Goal: Task Accomplishment & Management: Complete application form

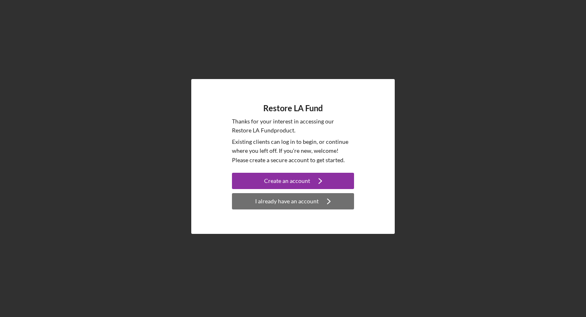
click at [341, 204] on button "I already have an account Icon/Navigate" at bounding box center [293, 201] width 122 height 16
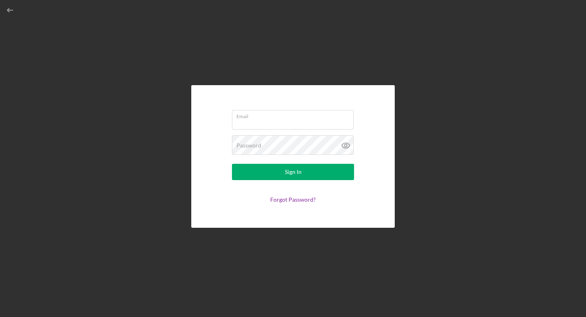
type input "[EMAIL_ADDRESS][DOMAIN_NAME]"
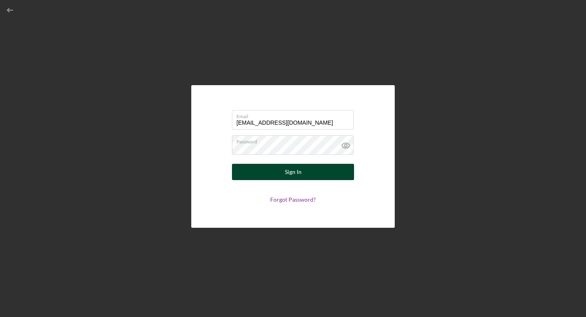
click at [301, 171] on div "Sign In" at bounding box center [293, 172] width 17 height 16
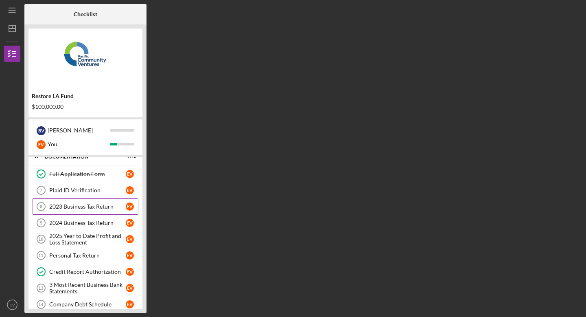
scroll to position [34, 0]
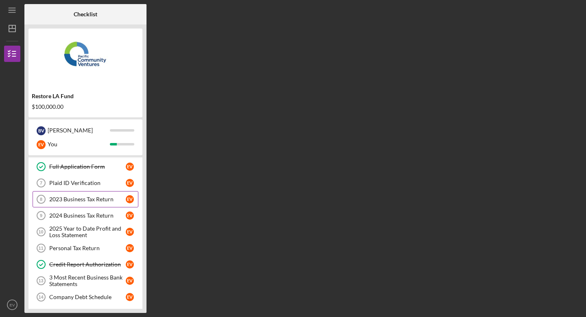
click at [98, 196] on div "2023 Business Tax Return" at bounding box center [87, 199] width 77 height 7
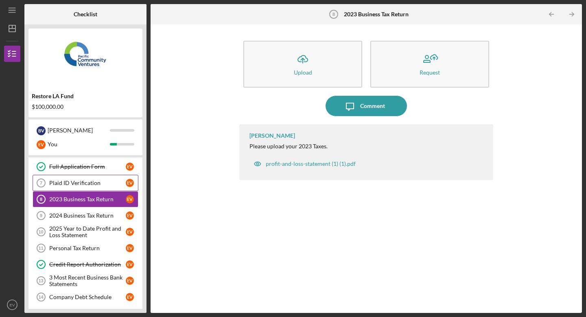
click at [96, 186] on div "Plaid ID Verification" at bounding box center [87, 183] width 77 height 7
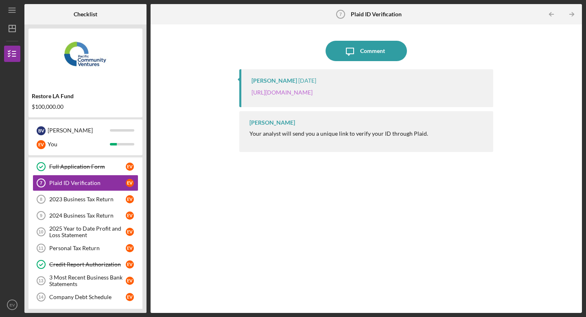
click at [307, 96] on link "[URL][DOMAIN_NAME]" at bounding box center [282, 92] width 61 height 7
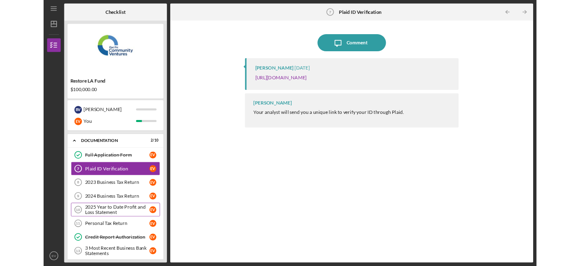
scroll to position [16, 0]
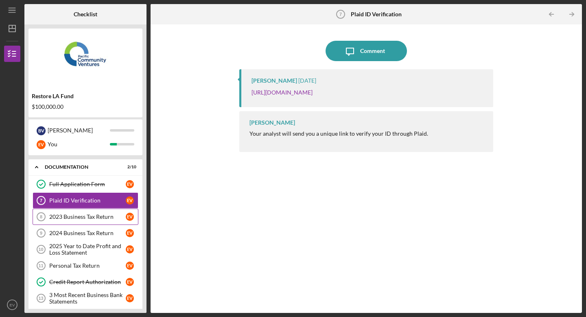
click at [79, 211] on link "2023 Business Tax Return 8 2023 Business Tax Return E V" at bounding box center [86, 217] width 106 height 16
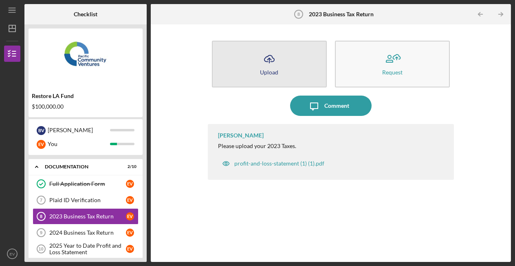
click at [299, 62] on button "Icon/Upload Upload" at bounding box center [269, 64] width 115 height 47
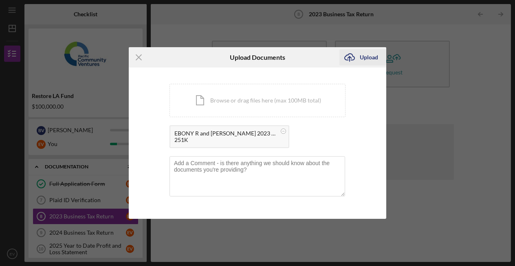
click at [360, 61] on div "Upload" at bounding box center [369, 57] width 18 height 16
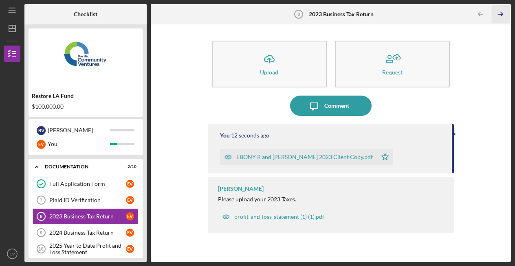
click at [501, 14] on line "button" at bounding box center [500, 14] width 4 height 0
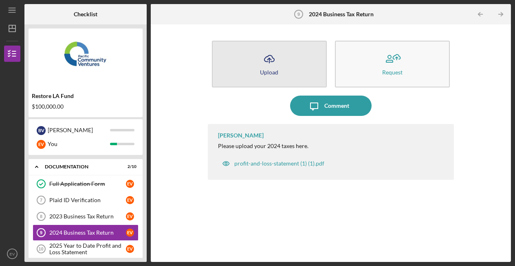
click at [274, 57] on icon "Icon/Upload" at bounding box center [269, 59] width 20 height 20
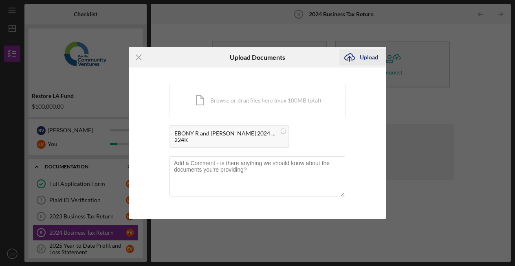
click at [360, 61] on div "Upload" at bounding box center [369, 57] width 18 height 16
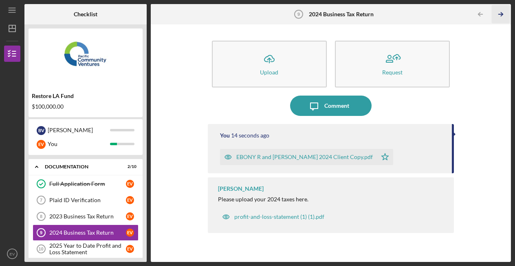
click at [499, 13] on icon "Icon/Table Pagination Arrow" at bounding box center [501, 14] width 18 height 18
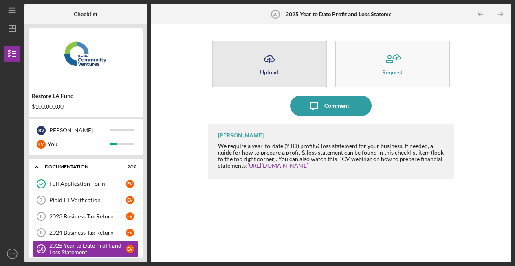
click at [266, 57] on icon "Icon/Upload" at bounding box center [269, 59] width 20 height 20
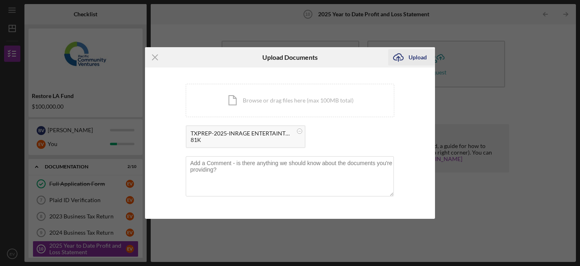
click at [404, 61] on icon "Icon/Upload" at bounding box center [398, 57] width 20 height 20
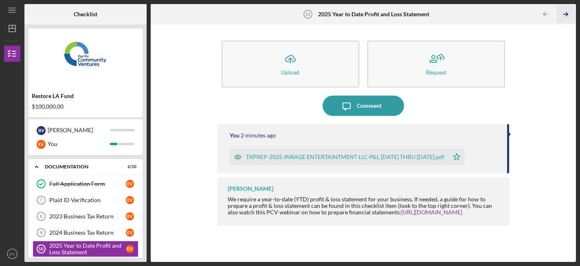
click at [567, 14] on line "button" at bounding box center [566, 14] width 4 height 0
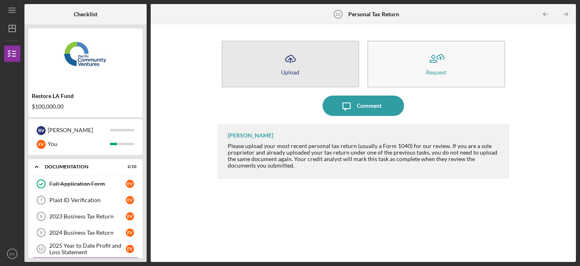
click at [285, 59] on icon "Icon/Upload" at bounding box center [290, 59] width 20 height 20
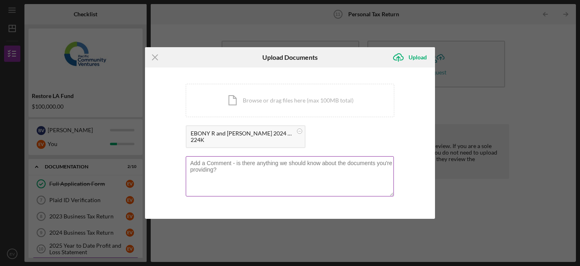
click at [227, 166] on textarea at bounding box center [290, 176] width 208 height 40
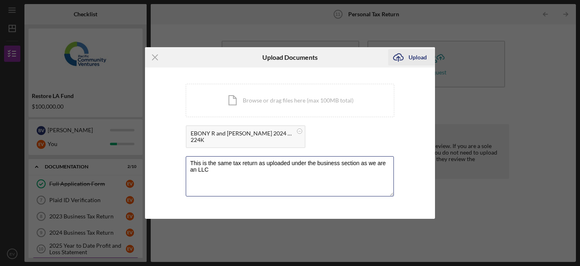
type textarea "This is the same tax return as uploaded under the business section as we are an…"
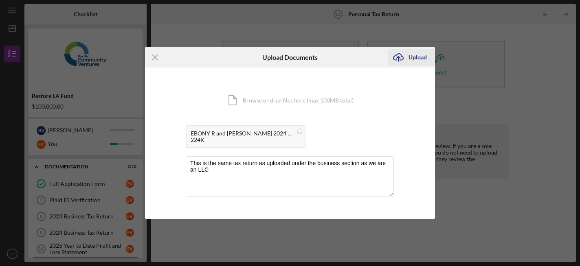
click at [406, 60] on icon "Icon/Upload" at bounding box center [398, 57] width 20 height 20
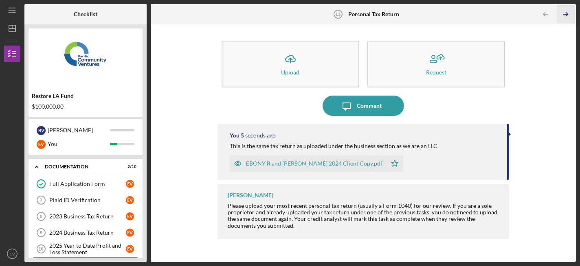
click at [566, 13] on icon "Icon/Table Pagination Arrow" at bounding box center [566, 14] width 18 height 18
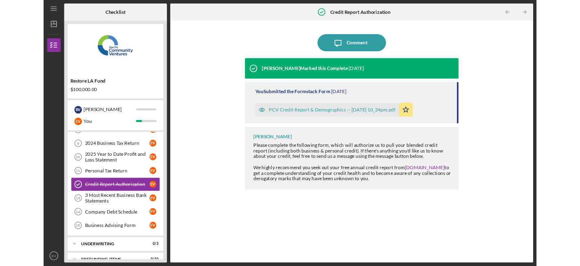
scroll to position [90, 0]
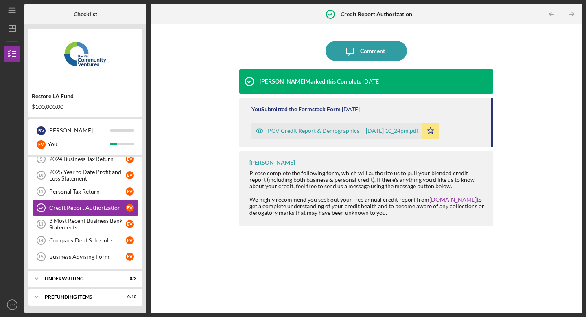
click at [400, 127] on div "PCV Credit Report & Demographics -- 2025-10-09 10_24pm.pdf" at bounding box center [343, 130] width 151 height 7
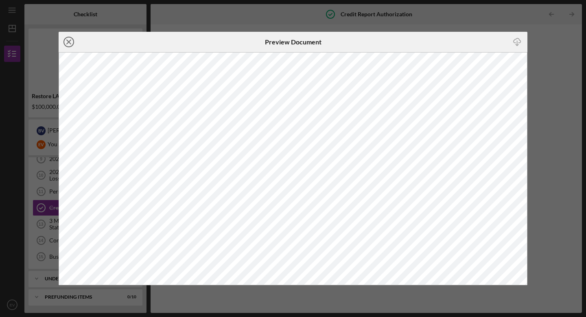
click at [69, 44] on icon "Icon/Close" at bounding box center [69, 42] width 20 height 20
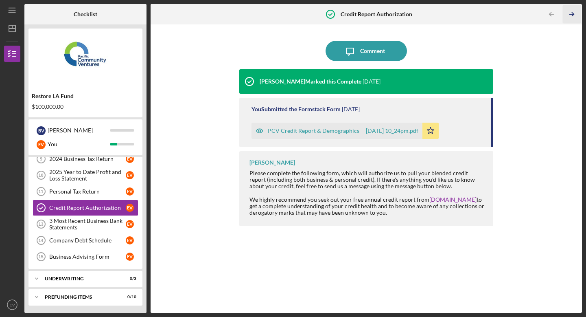
click at [569, 19] on icon "Icon/Table Pagination Arrow" at bounding box center [572, 14] width 18 height 18
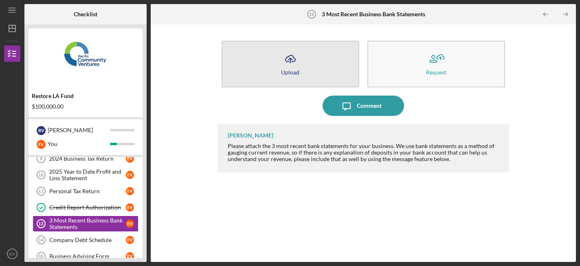
click at [277, 59] on button "Icon/Upload Upload" at bounding box center [291, 64] width 138 height 47
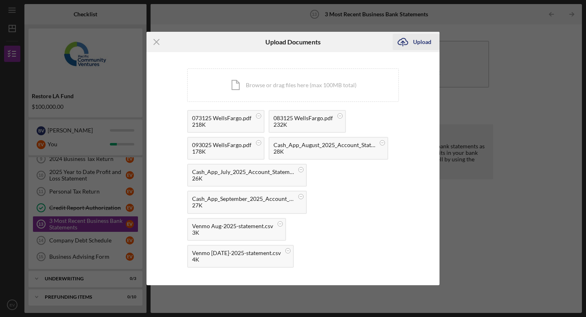
click at [411, 44] on icon "Icon/Upload" at bounding box center [403, 42] width 20 height 20
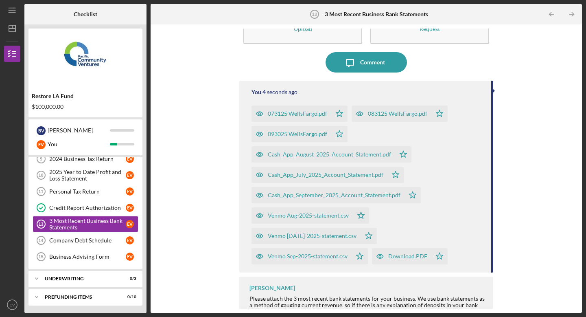
scroll to position [52, 0]
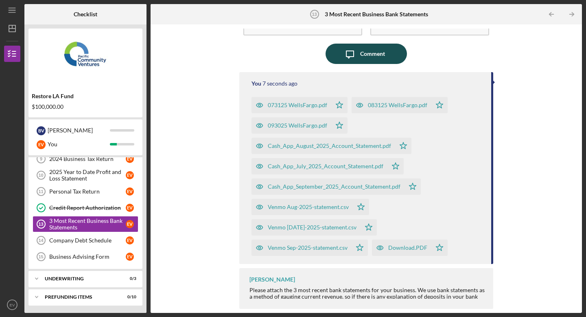
click at [366, 59] on div "Comment" at bounding box center [372, 54] width 25 height 20
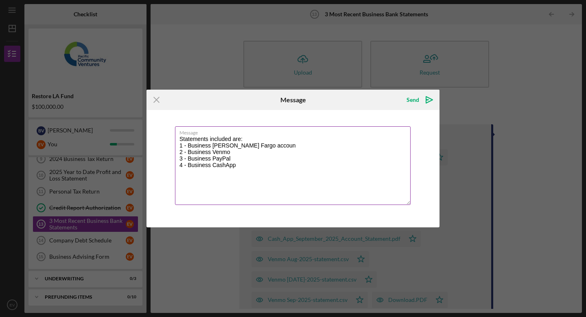
click at [262, 142] on textarea "Statements included are: 1 - Business Wells Fargo accoun 2 - Business Venmo 3 -…" at bounding box center [293, 165] width 236 height 79
click at [263, 152] on textarea "Statements included are: 1 - Business Wells Fargo accoun 2 - Business Venmo 3 -…" at bounding box center [293, 165] width 236 height 79
click at [291, 176] on textarea "Statements included are: 1 - Business Wells Fargo account 2 - Business Venmo 3 …" at bounding box center [293, 165] width 236 height 79
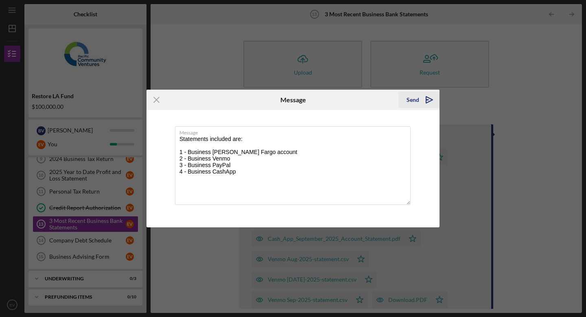
type textarea "Statements included are: 1 - Business Wells Fargo account 2 - Business Venmo 3 …"
click at [425, 103] on icon "Icon/icon-invite-send" at bounding box center [429, 100] width 20 height 20
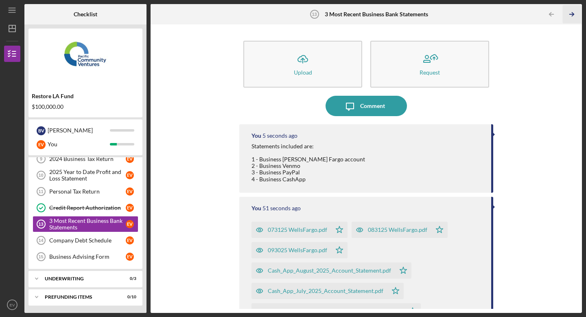
click at [570, 14] on line "button" at bounding box center [572, 14] width 4 height 0
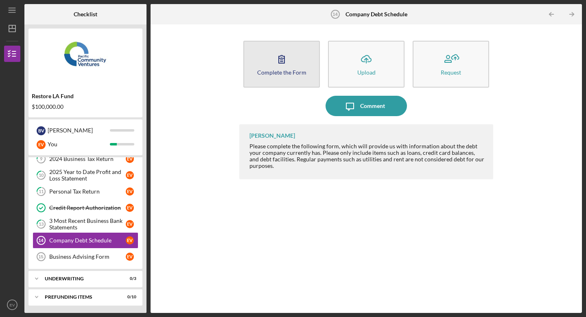
click at [293, 68] on button "Complete the Form Form" at bounding box center [282, 64] width 77 height 47
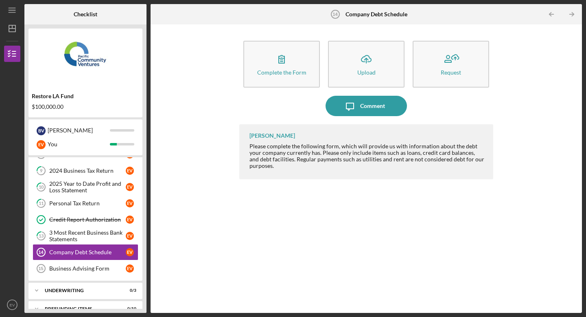
scroll to position [90, 0]
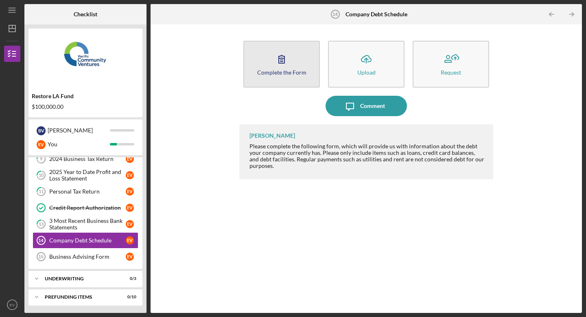
click at [281, 67] on icon "button" at bounding box center [282, 59] width 20 height 20
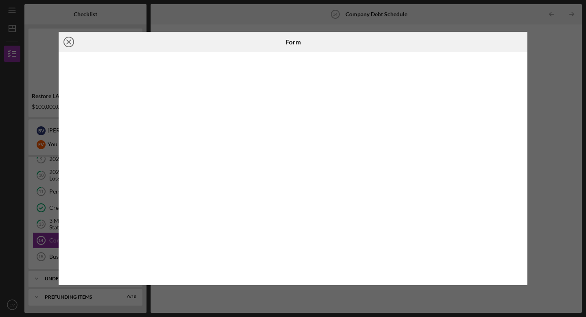
click at [71, 44] on icon "Icon/Close" at bounding box center [69, 42] width 20 height 20
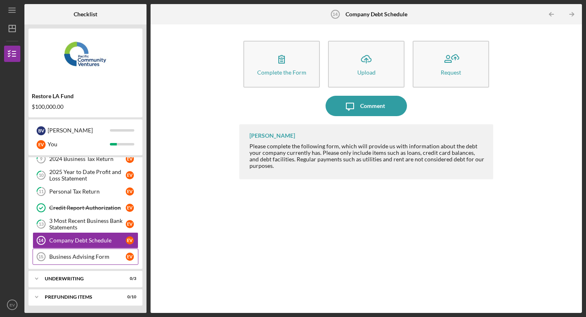
click at [100, 255] on div "Business Advising Form" at bounding box center [87, 256] width 77 height 7
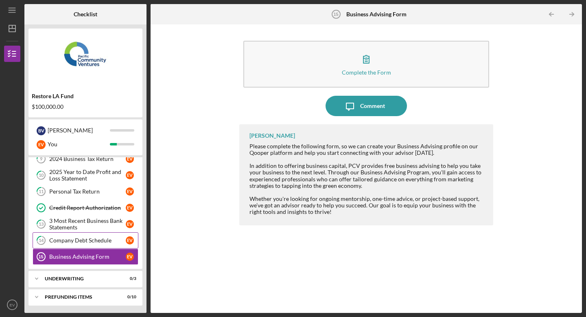
click at [97, 245] on link "14 Company Debt Schedule E V" at bounding box center [86, 240] width 106 height 16
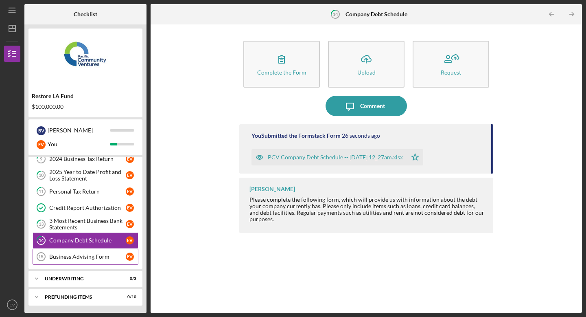
click at [98, 254] on div "Business Advising Form" at bounding box center [87, 256] width 77 height 7
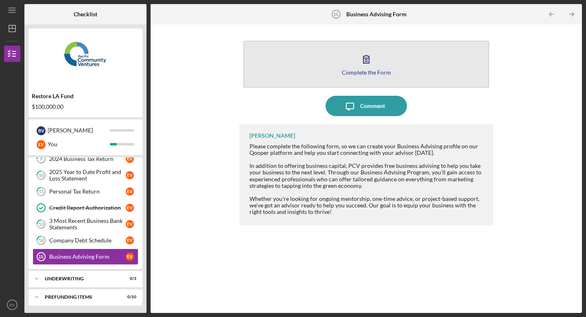
click at [365, 59] on icon "button" at bounding box center [366, 59] width 20 height 20
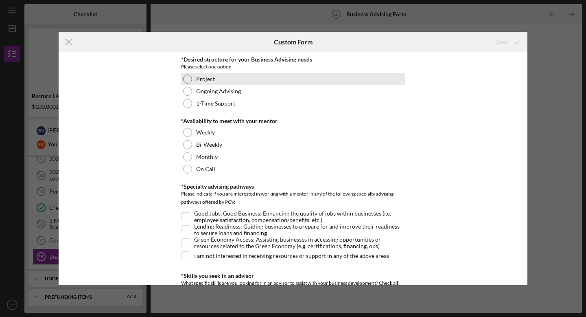
click at [187, 80] on div at bounding box center [187, 79] width 9 height 9
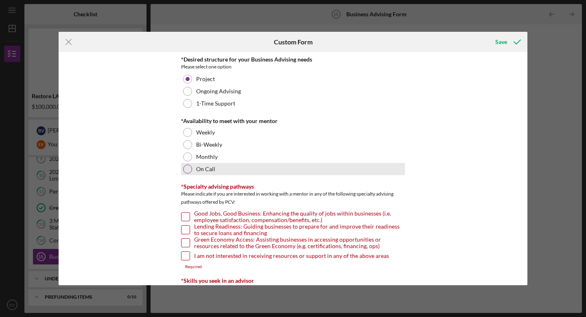
click at [186, 171] on div at bounding box center [187, 169] width 9 height 9
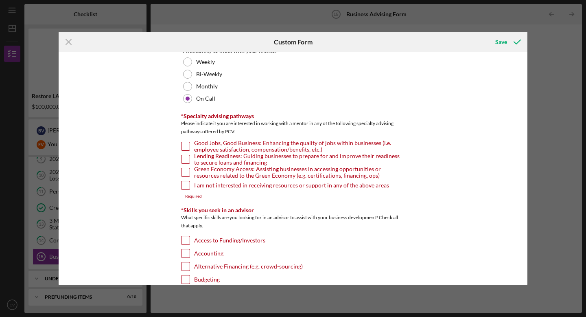
scroll to position [72, 0]
click at [184, 154] on input "Lending Readiness: Guiding businesses to prepare for and improve their readines…" at bounding box center [186, 158] width 8 height 8
checkbox input "true"
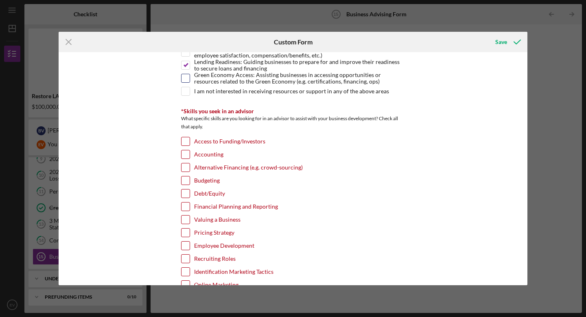
scroll to position [166, 0]
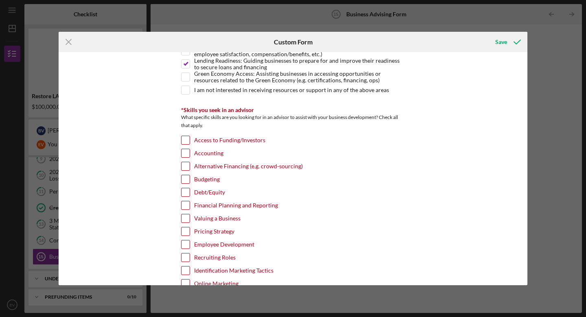
click at [186, 152] on input "Accounting" at bounding box center [186, 153] width 8 height 8
checkbox input "true"
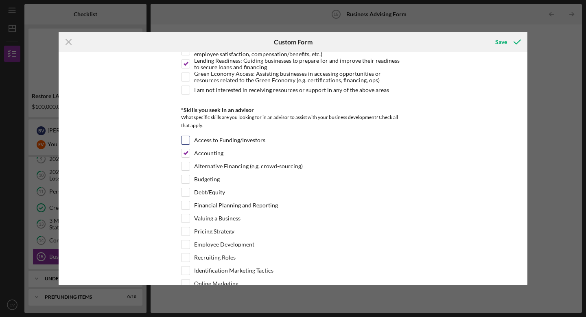
click at [185, 136] on input "Access to Funding/Investors" at bounding box center [186, 140] width 8 height 8
checkbox input "true"
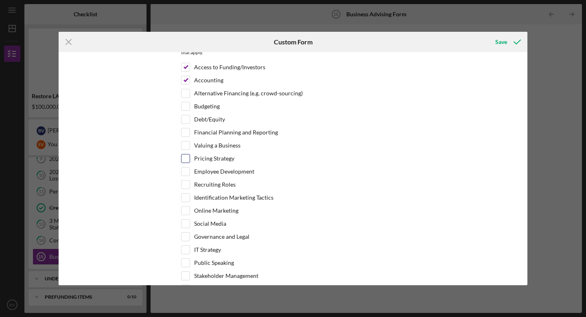
scroll to position [242, 0]
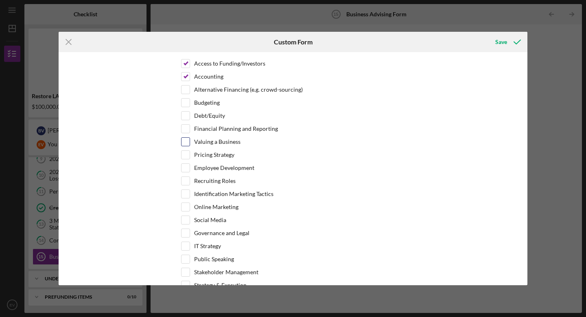
click at [186, 141] on input "Valuing a Business" at bounding box center [186, 142] width 8 height 8
checkbox input "true"
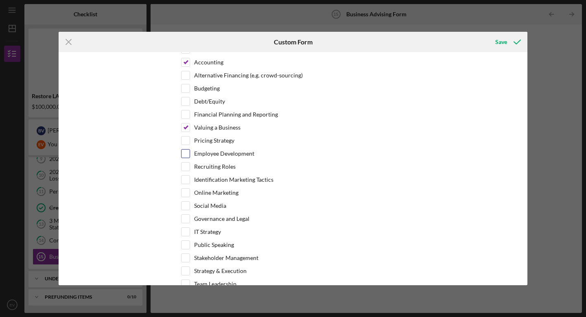
scroll to position [260, 0]
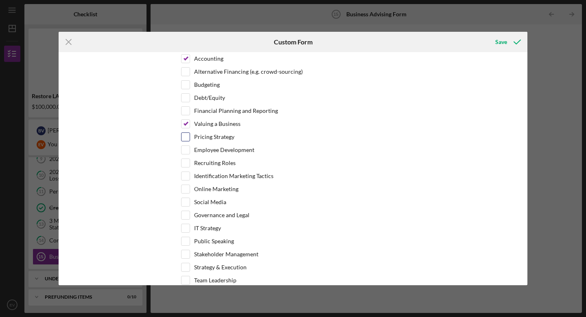
click at [182, 137] on input "Pricing Strategy" at bounding box center [186, 137] width 8 height 8
checkbox input "true"
click at [186, 163] on input "Recruiting Roles" at bounding box center [186, 163] width 8 height 8
checkbox input "true"
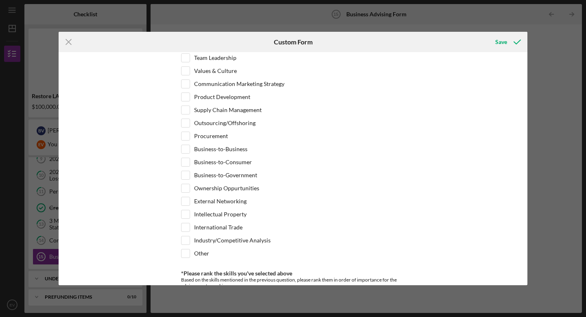
scroll to position [486, 0]
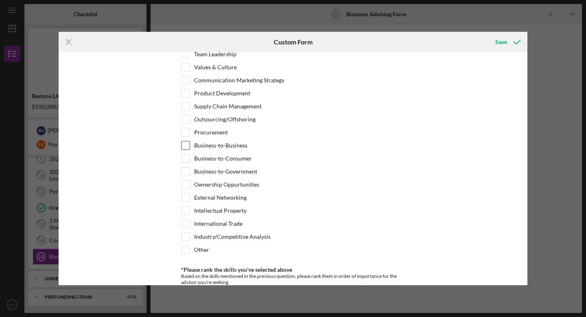
click at [186, 145] on input "Business-to-Business" at bounding box center [186, 145] width 8 height 8
checkbox input "true"
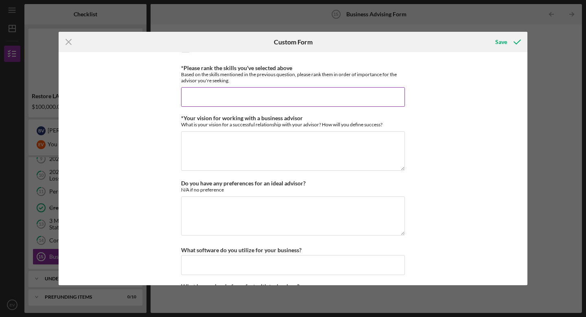
scroll to position [685, 0]
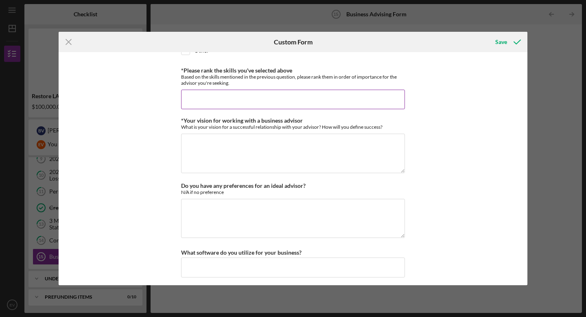
click at [233, 105] on input "*Please rank the skills you've selected above" at bounding box center [293, 100] width 224 height 20
click at [487, 34] on button "Save" at bounding box center [507, 42] width 40 height 16
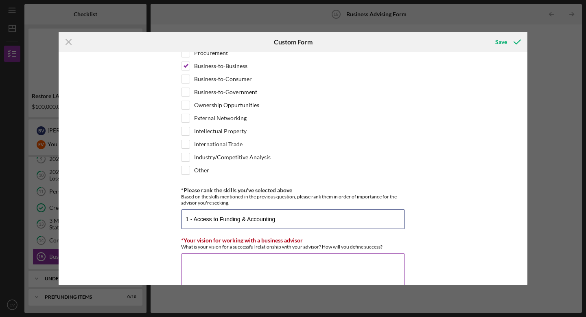
scroll to position [602, 0]
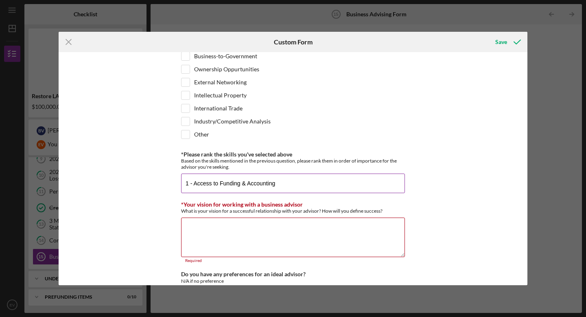
click at [487, 34] on button "Save" at bounding box center [507, 42] width 40 height 16
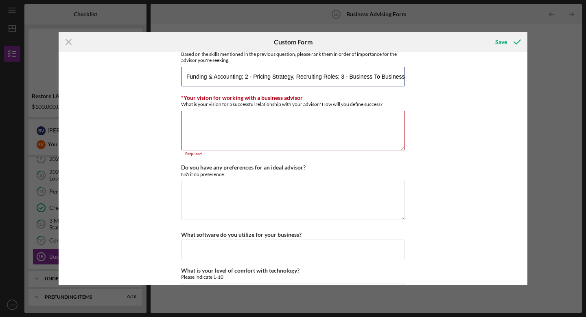
scroll to position [720, 0]
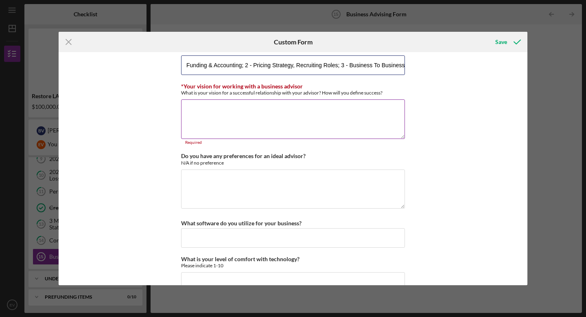
type input "1 - Access to Funding & Accounting; 2 - Pricing Strategy, Recruiting Roles; 3 -…"
click at [264, 106] on textarea "*Your vision for working with a business advisor" at bounding box center [293, 118] width 224 height 39
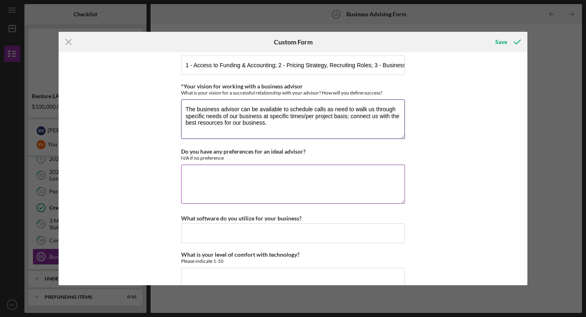
type textarea "The business advisor can be available to schedule calls as need to walk us thro…"
click at [221, 170] on textarea "Do you have any preferences for an ideal advisor?" at bounding box center [293, 184] width 224 height 39
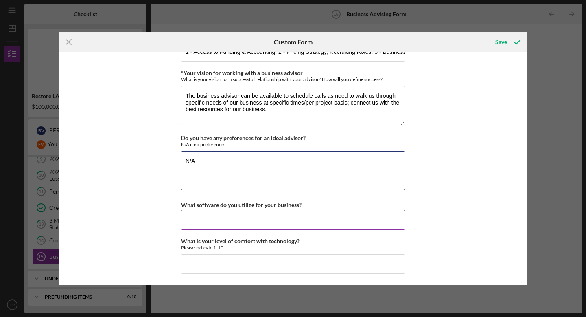
type textarea "N/A"
click at [223, 217] on input "What software do you utilize for your business?" at bounding box center [293, 220] width 224 height 20
type input "Music software, Wave (accounting)"
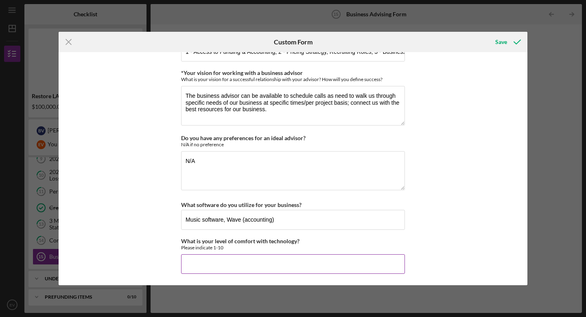
click at [249, 262] on input "What is your level of comfort with technology?" at bounding box center [293, 264] width 224 height 20
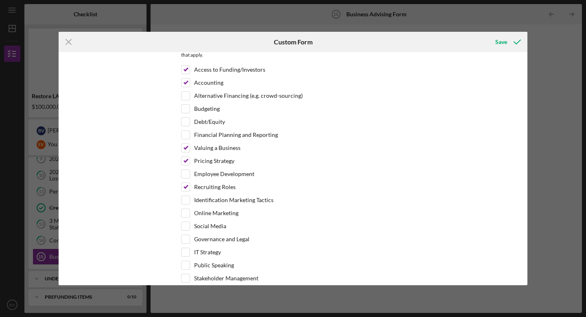
scroll to position [0, 0]
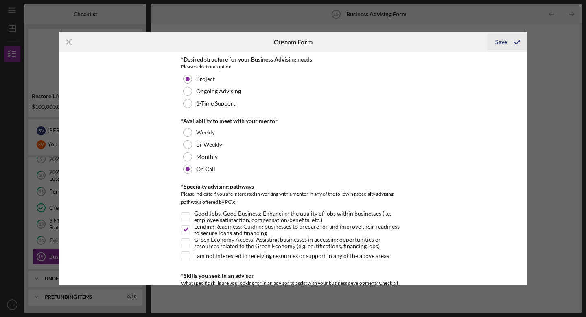
type input "10"
click at [505, 42] on div "Save" at bounding box center [502, 42] width 12 height 16
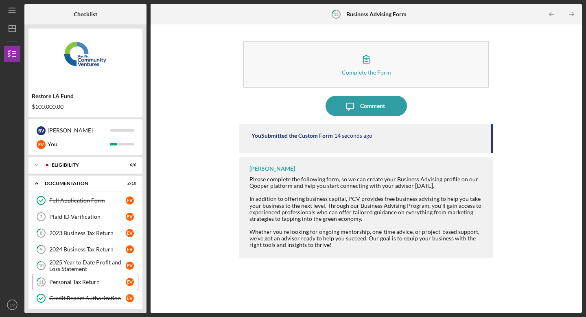
scroll to position [91, 0]
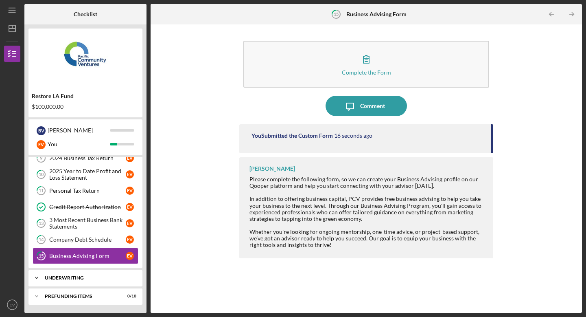
click at [86, 275] on div "Underwriting" at bounding box center [89, 277] width 88 height 5
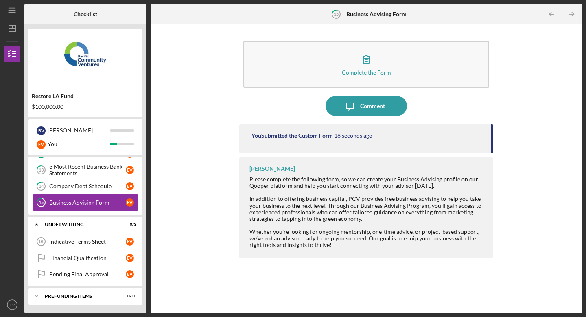
click at [83, 203] on div "Business Advising Form" at bounding box center [87, 202] width 77 height 7
click at [574, 12] on icon "Icon/Table Pagination Arrow" at bounding box center [572, 14] width 18 height 18
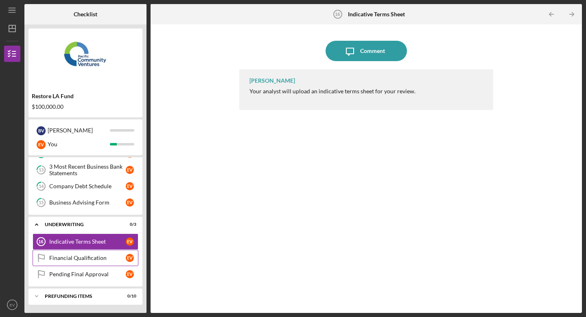
click at [101, 253] on link "Financial Qualification Financial Qualification E V" at bounding box center [86, 258] width 106 height 16
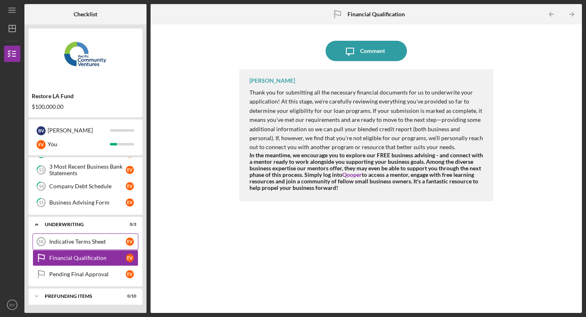
click at [99, 247] on link "Indicative Terms Sheet 16 Indicative Terms Sheet E V" at bounding box center [86, 241] width 106 height 16
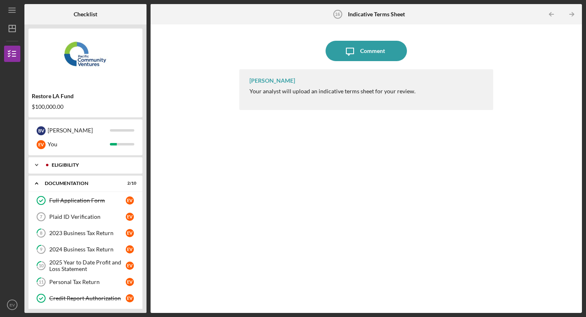
click at [82, 173] on div "Icon/Expander Eligibility 6 / 6" at bounding box center [86, 165] width 114 height 16
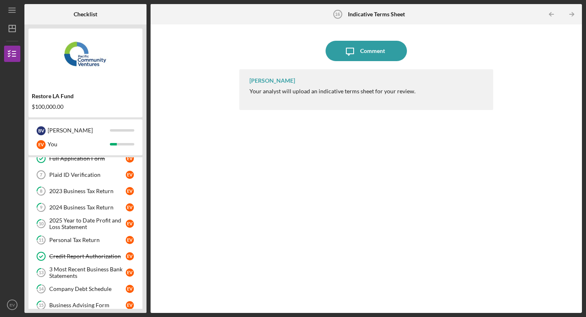
scroll to position [137, 0]
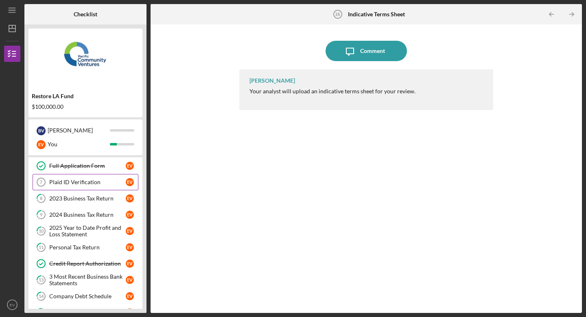
click at [84, 182] on div "Plaid ID Verification" at bounding box center [87, 182] width 77 height 7
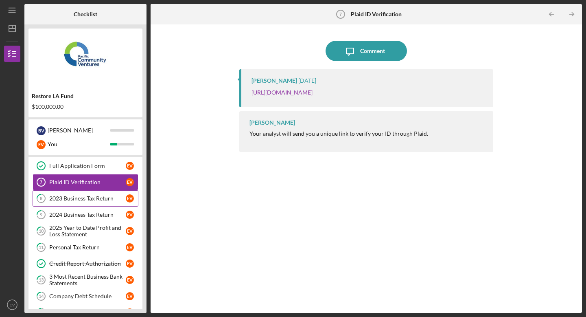
click at [85, 197] on div "2023 Business Tax Return" at bounding box center [87, 198] width 77 height 7
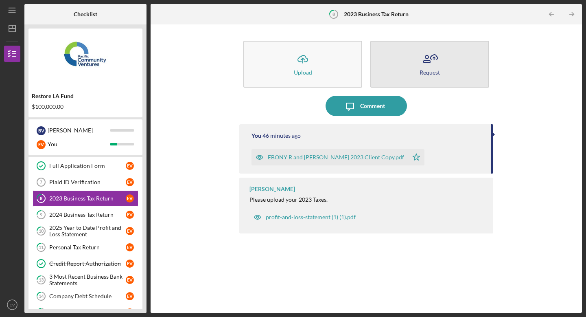
click at [445, 70] on button "Request" at bounding box center [430, 64] width 119 height 47
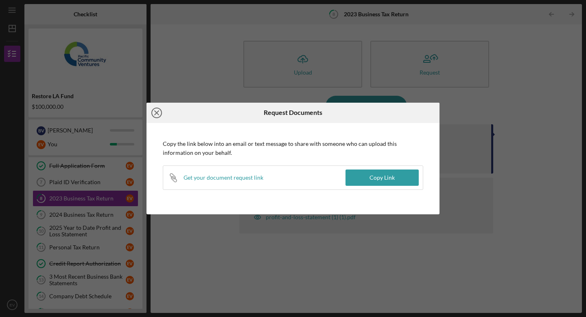
click at [160, 112] on icon "Icon/Close" at bounding box center [157, 113] width 20 height 20
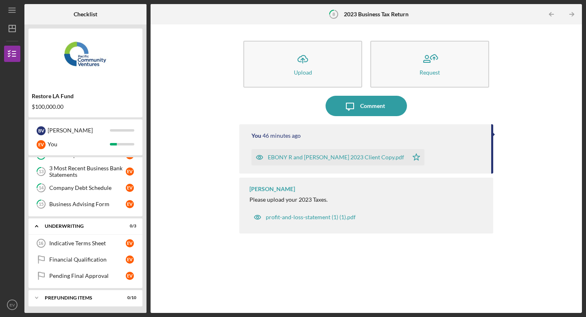
scroll to position [247, 0]
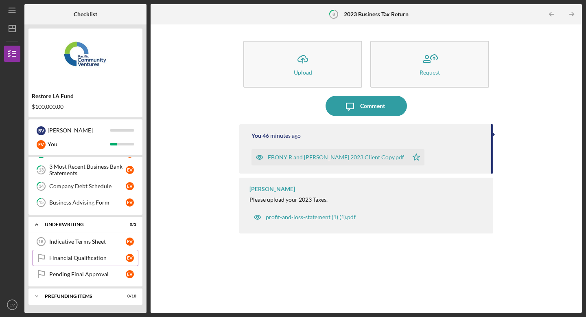
click at [93, 260] on div "Financial Qualification" at bounding box center [87, 258] width 77 height 7
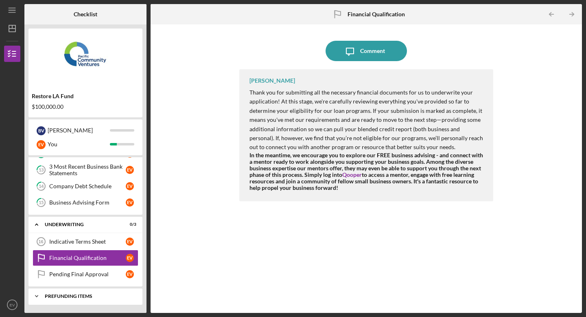
click at [99, 292] on div "Icon/Expander Prefunding Items 0 / 10" at bounding box center [86, 296] width 114 height 16
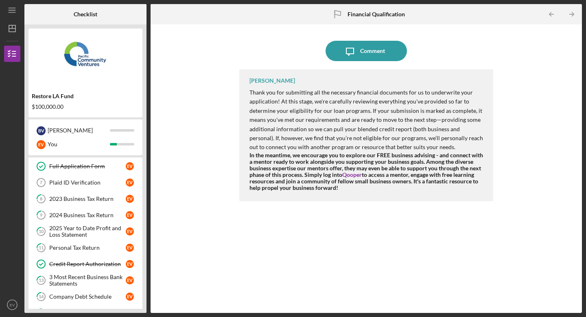
scroll to position [143, 0]
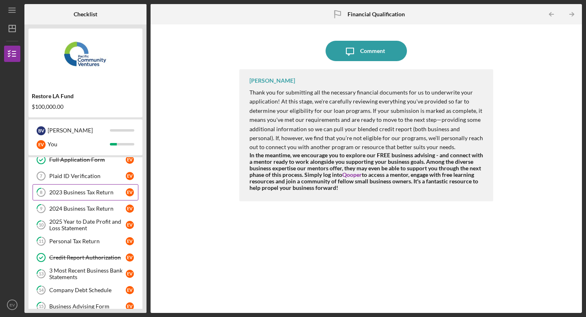
click at [95, 187] on link "8 2023 Business Tax Return E V" at bounding box center [86, 192] width 106 height 16
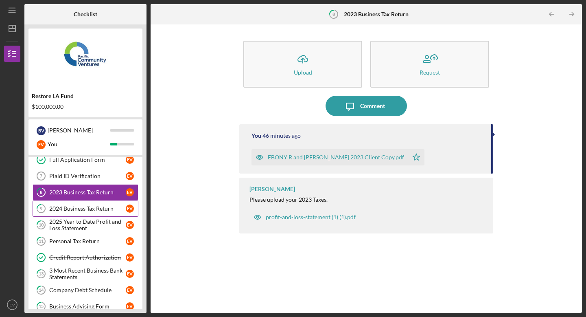
click at [95, 209] on div "2024 Business Tax Return" at bounding box center [87, 208] width 77 height 7
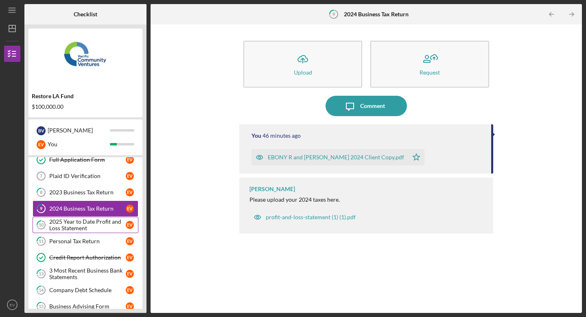
click at [96, 228] on div "2025 Year to Date Profit and Loss Statement" at bounding box center [87, 224] width 77 height 13
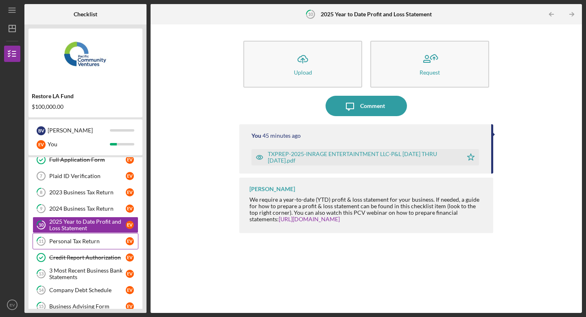
click at [91, 244] on div "Personal Tax Return" at bounding box center [87, 241] width 77 height 7
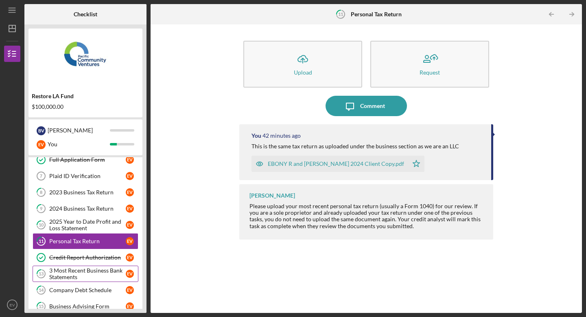
click at [95, 274] on div "3 Most Recent Business Bank Statements" at bounding box center [87, 273] width 77 height 13
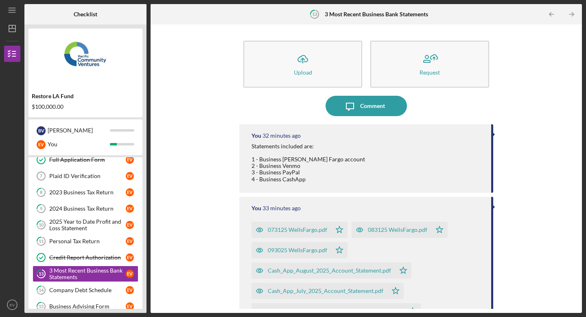
scroll to position [125, 0]
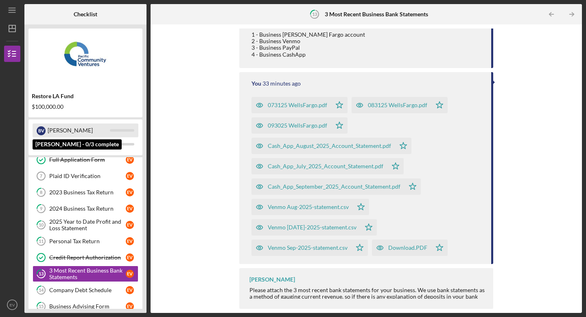
click at [69, 130] on div "[PERSON_NAME]" at bounding box center [79, 130] width 62 height 14
click at [48, 129] on div "[PERSON_NAME]" at bounding box center [79, 130] width 62 height 14
click at [108, 131] on div "[PERSON_NAME]" at bounding box center [79, 130] width 62 height 14
click at [40, 130] on div "B V" at bounding box center [41, 130] width 9 height 9
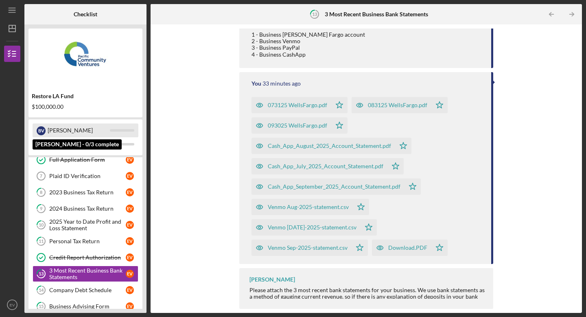
click at [101, 130] on div "[PERSON_NAME]" at bounding box center [79, 130] width 62 height 14
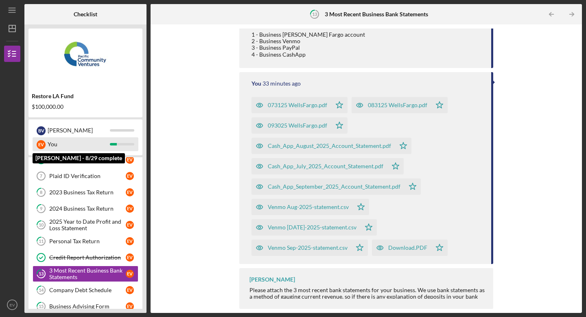
click at [62, 139] on div "You" at bounding box center [79, 144] width 62 height 14
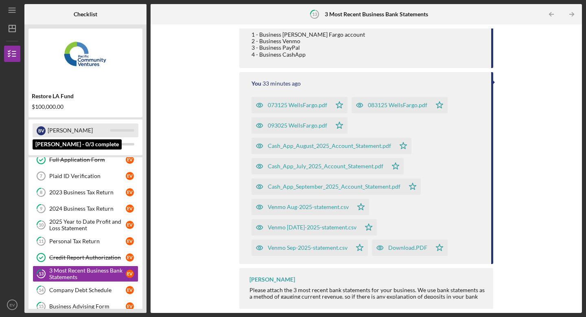
click at [65, 130] on div "[PERSON_NAME]" at bounding box center [79, 130] width 62 height 14
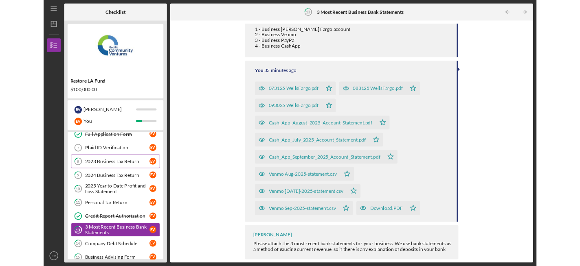
scroll to position [0, 0]
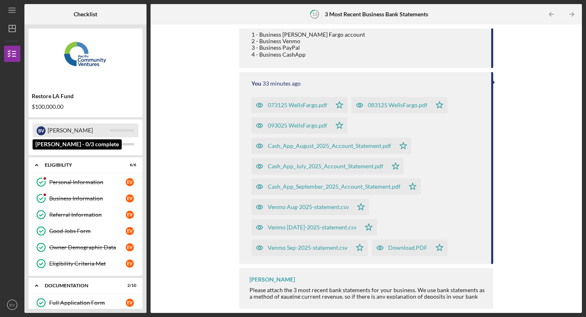
click at [72, 128] on div "[PERSON_NAME]" at bounding box center [79, 130] width 62 height 14
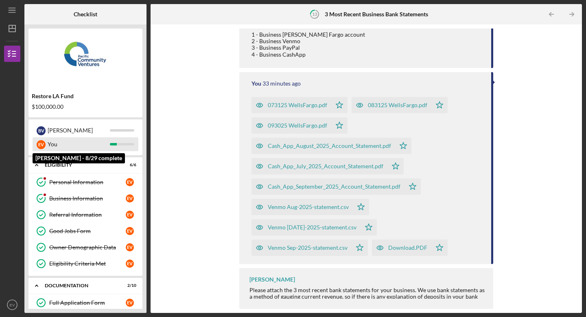
click at [63, 147] on div "You" at bounding box center [79, 144] width 62 height 14
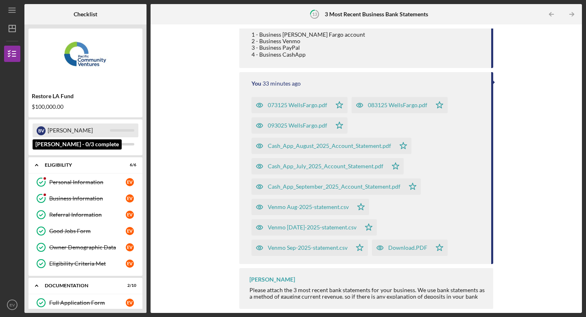
click at [50, 130] on div "[PERSON_NAME]" at bounding box center [79, 130] width 62 height 14
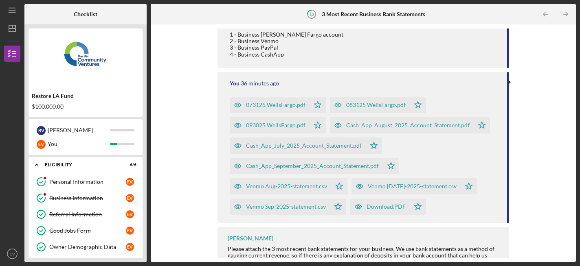
scroll to position [84, 0]
